Goal: Task Accomplishment & Management: Use online tool/utility

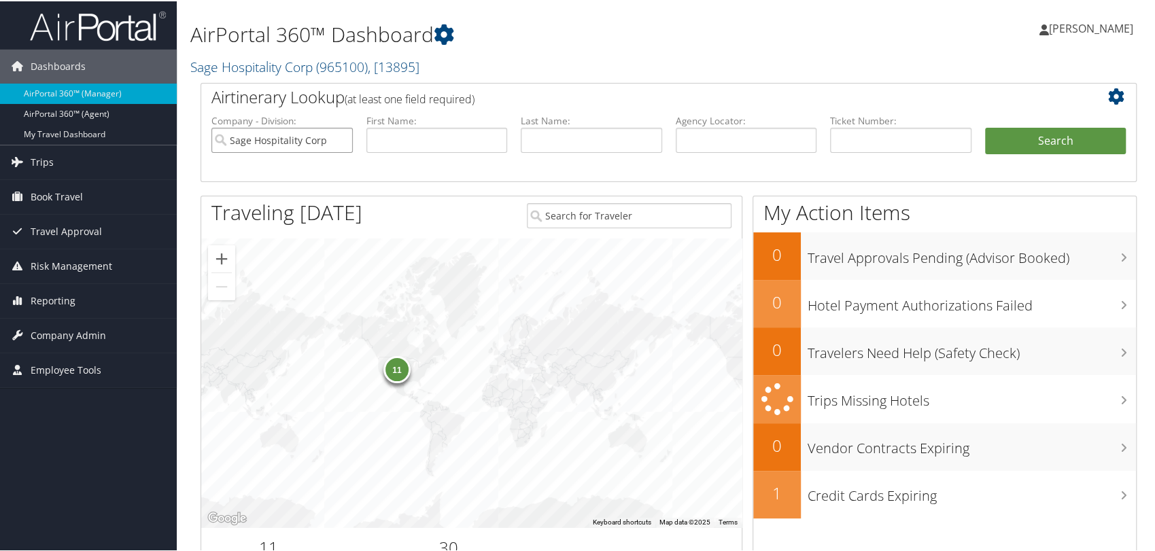
click at [337, 139] on input "Sage Hospitality Corp" at bounding box center [281, 138] width 141 height 25
click at [684, 146] on input "text" at bounding box center [746, 138] width 141 height 25
click at [832, 139] on input "text" at bounding box center [900, 138] width 141 height 25
paste input "0167141578872"
type input "0167141578872"
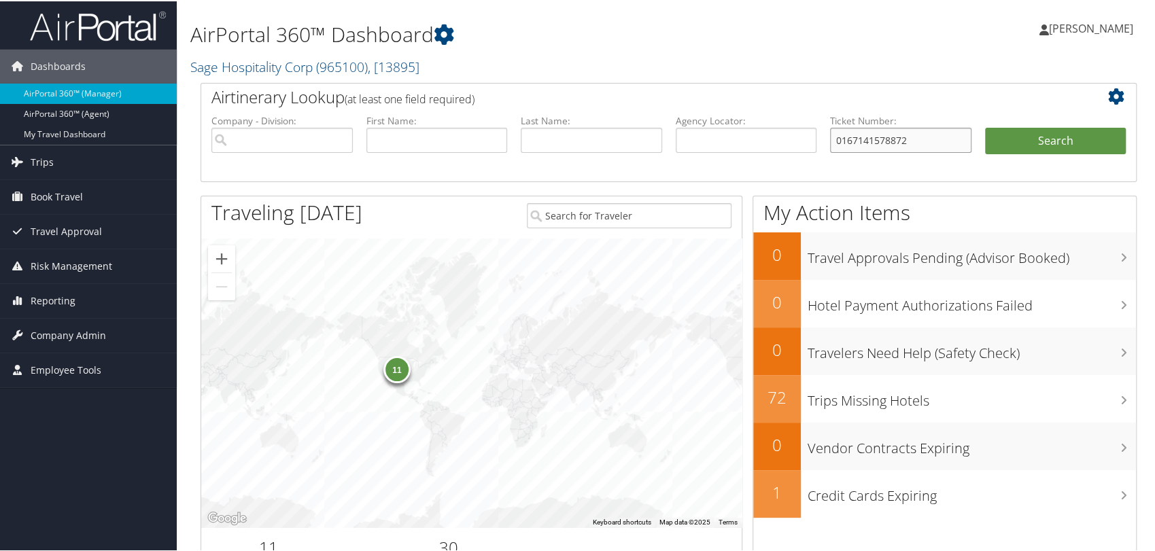
click at [985, 126] on button "Search" at bounding box center [1055, 139] width 141 height 27
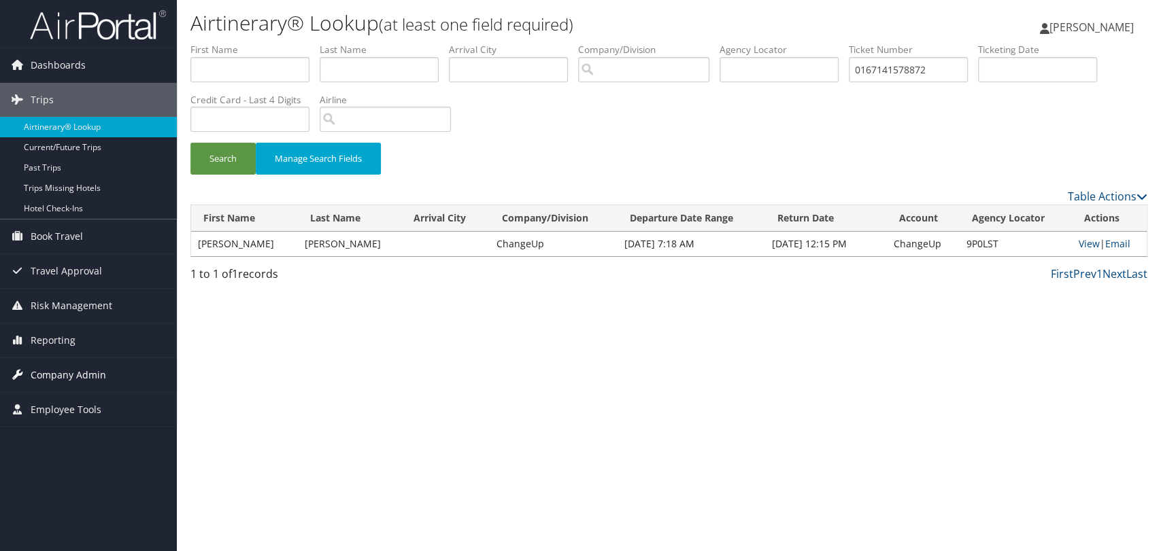
click at [66, 371] on span "Company Admin" at bounding box center [68, 375] width 75 height 34
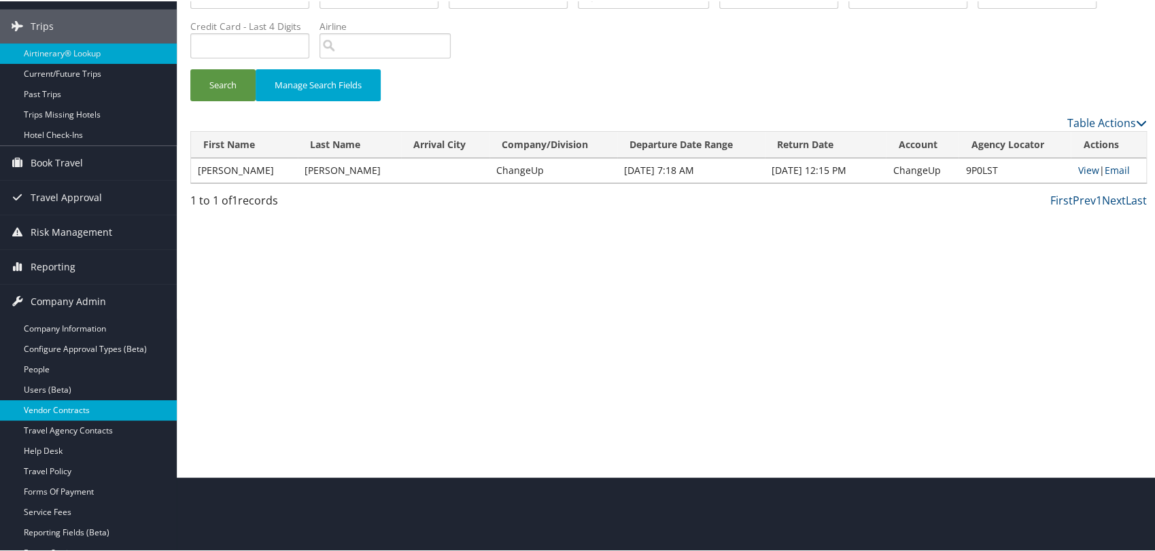
scroll to position [75, 0]
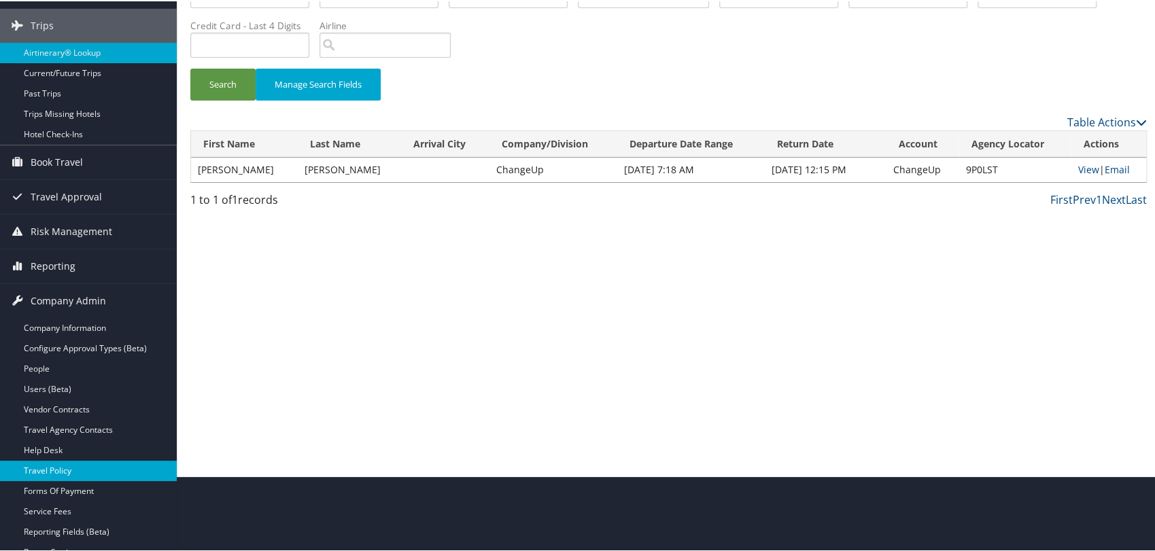
click at [76, 466] on link "Travel Policy" at bounding box center [88, 470] width 177 height 20
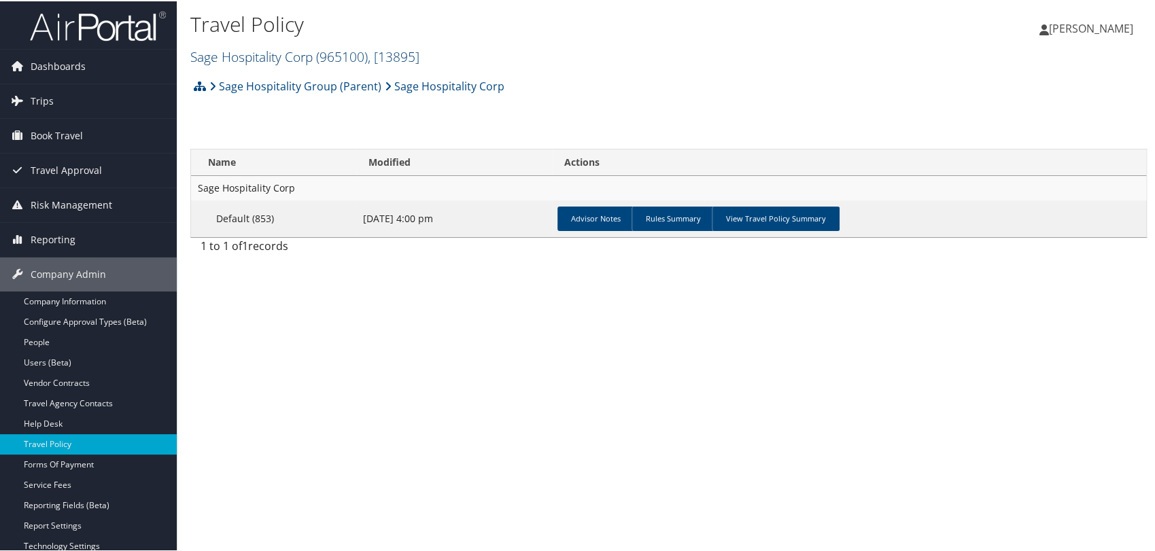
click at [333, 46] on span "( 965100 )" at bounding box center [342, 55] width 52 height 18
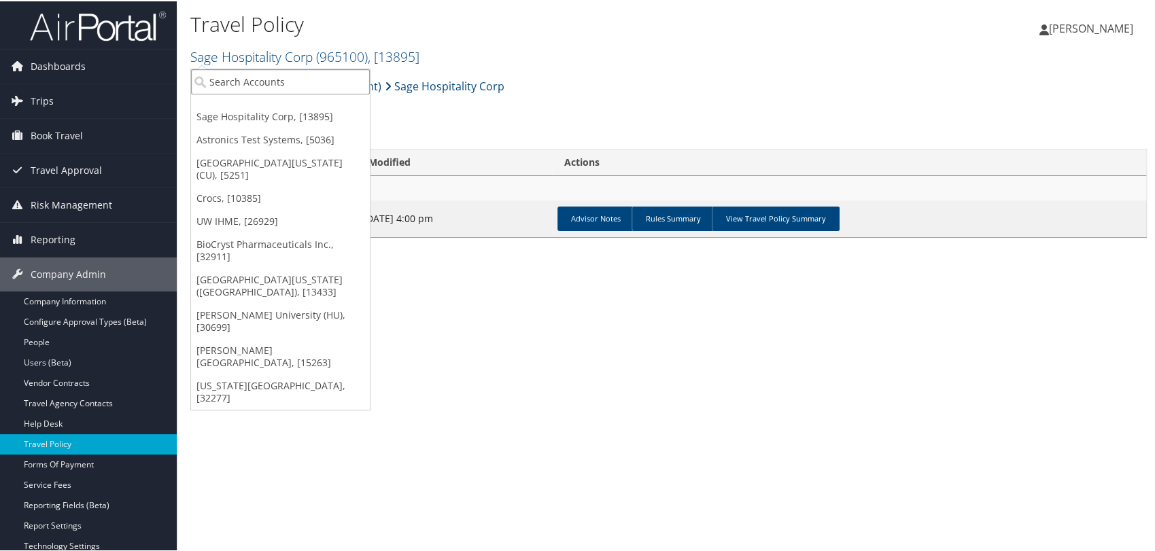
click at [323, 83] on input "search" at bounding box center [280, 80] width 179 height 25
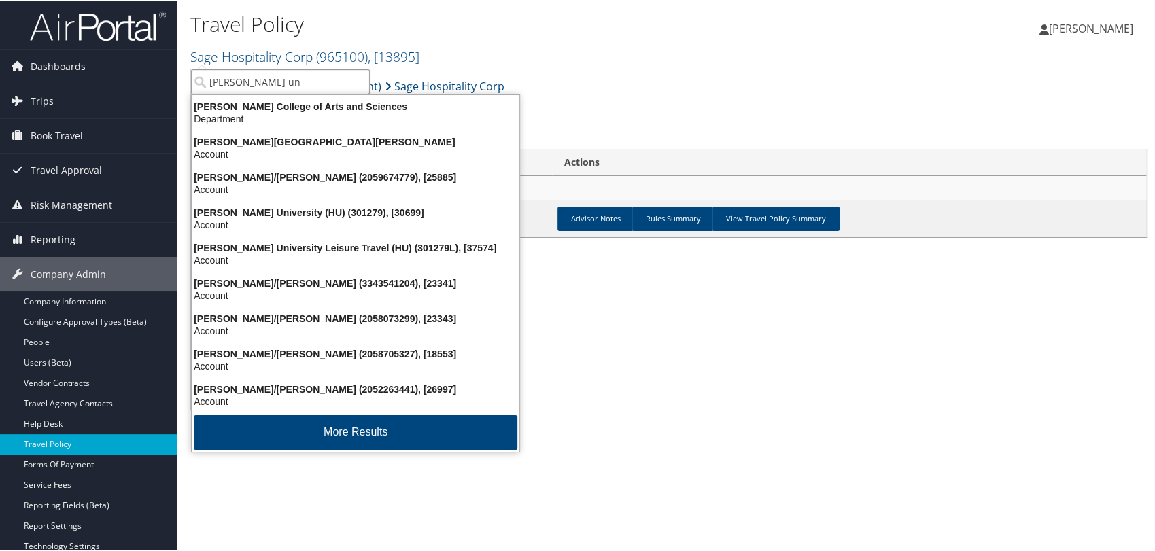
type input "[PERSON_NAME]"
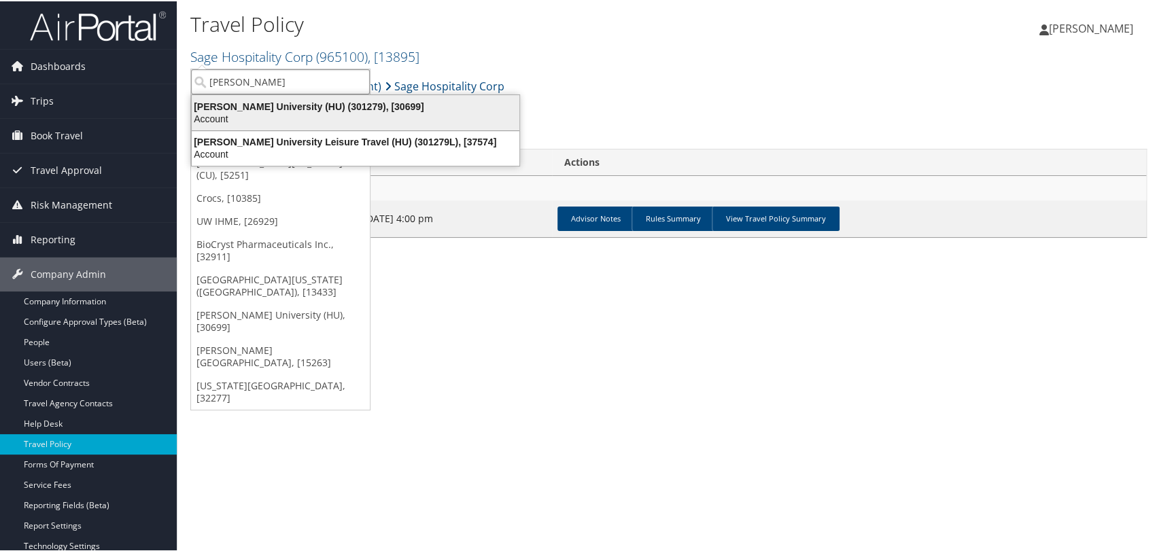
click at [316, 107] on div "[PERSON_NAME] University (HU) (301279), [30699]" at bounding box center [356, 105] width 344 height 12
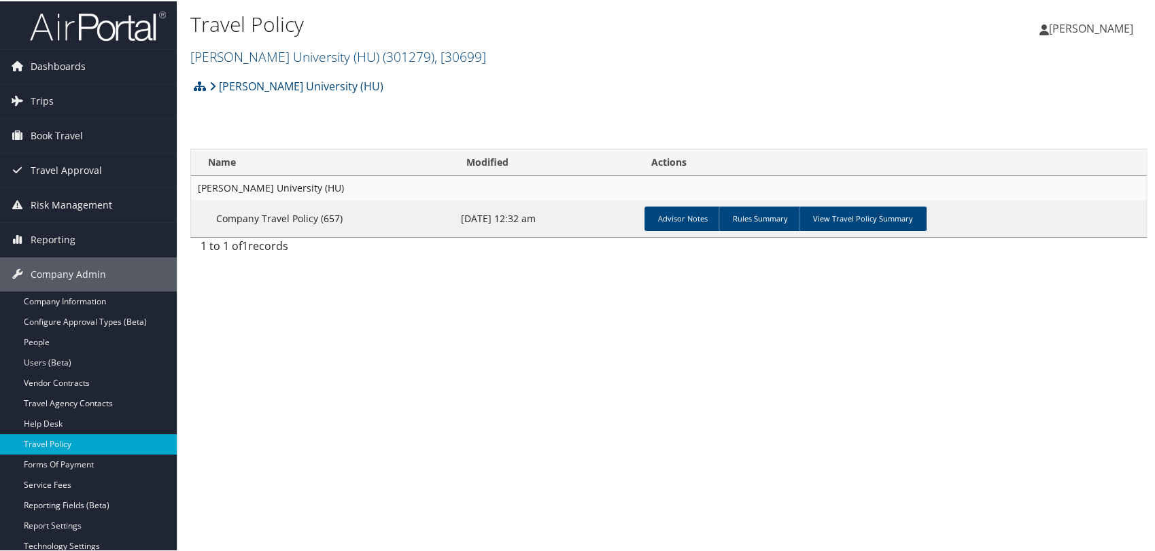
drag, startPoint x: 413, startPoint y: 377, endPoint x: 424, endPoint y: 373, distance: 12.3
click at [420, 373] on div "Travel Policy [PERSON_NAME][GEOGRAPHIC_DATA] (HU) ( 301279 ) , [ 30699 ] Sage H…" at bounding box center [669, 275] width 984 height 551
click at [897, 214] on link "View Travel Policy Summary" at bounding box center [863, 217] width 128 height 24
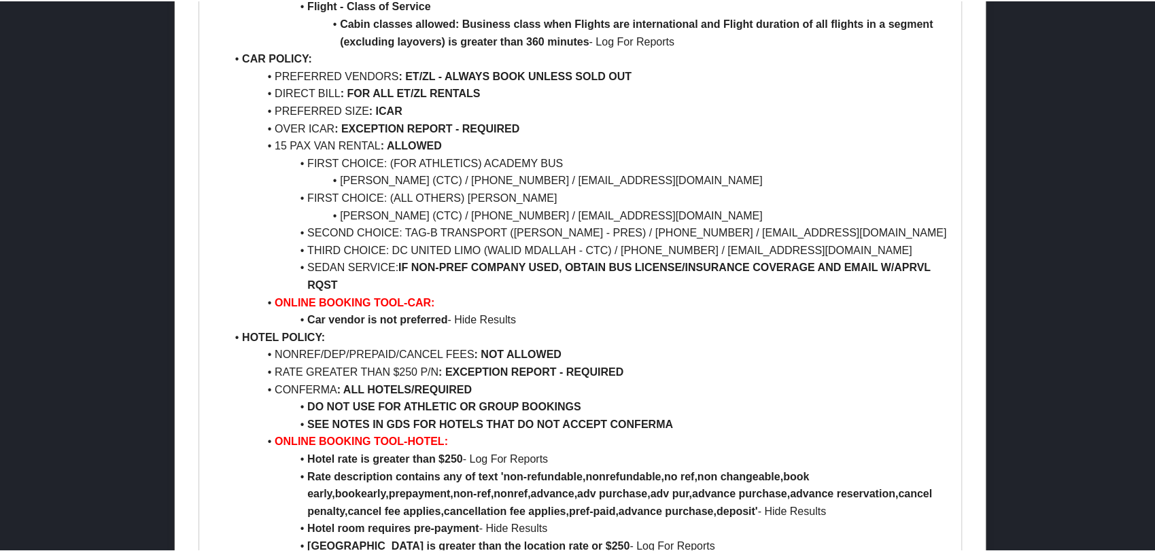
scroll to position [1057, 0]
